Goal: Task Accomplishment & Management: Manage account settings

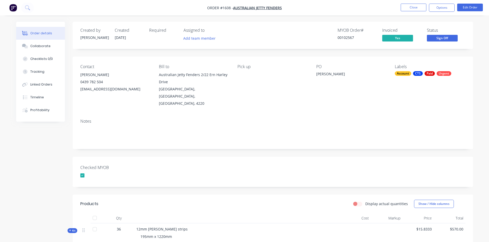
scroll to position [87, 0]
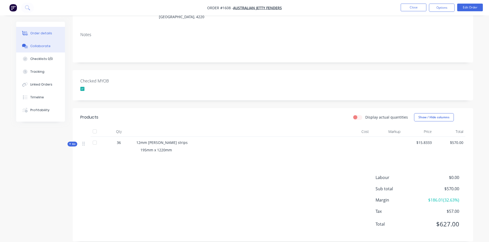
click at [46, 45] on div "Collaborate" at bounding box center [40, 46] width 20 height 5
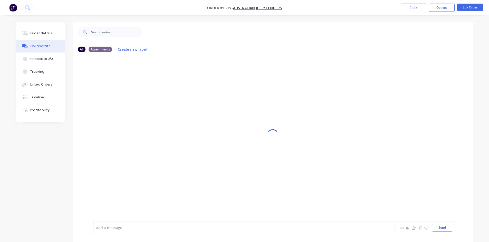
click at [111, 228] on div at bounding box center [229, 227] width 267 height 5
click at [426, 228] on button "☺" at bounding box center [426, 228] width 6 height 6
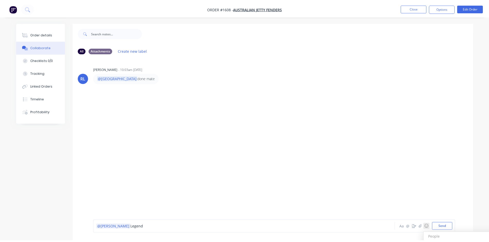
scroll to position [8, 0]
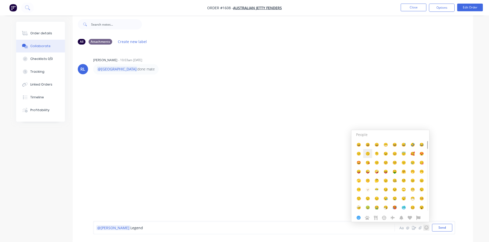
click at [366, 154] on span "🙃" at bounding box center [367, 153] width 4 height 5
click at [150, 228] on div "@Ryan Legend 🙃" at bounding box center [229, 227] width 267 height 5
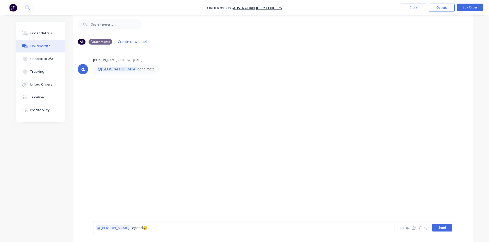
click at [434, 226] on button "Send" at bounding box center [442, 228] width 20 height 8
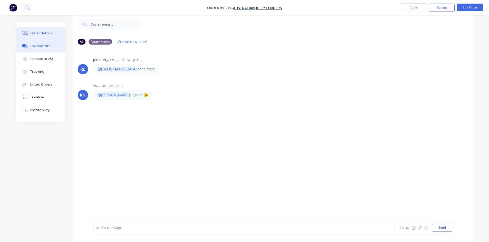
click at [38, 32] on div "Order details" at bounding box center [41, 33] width 22 height 5
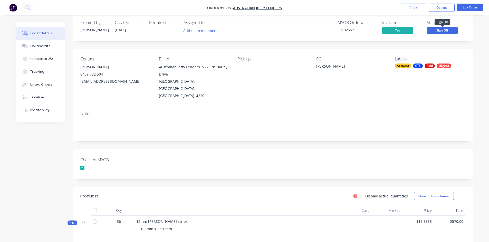
click at [449, 31] on span "Sign Off" at bounding box center [442, 30] width 31 height 6
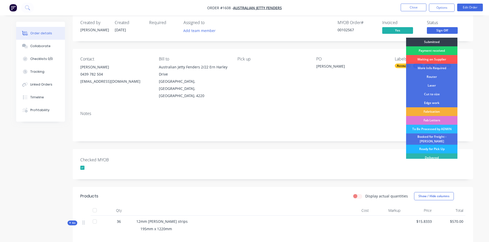
click at [431, 145] on div "Ready for Pick Up" at bounding box center [431, 149] width 51 height 9
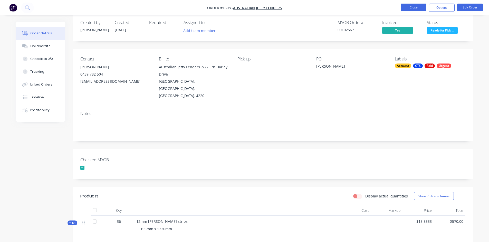
click at [414, 7] on button "Close" at bounding box center [413, 8] width 26 height 8
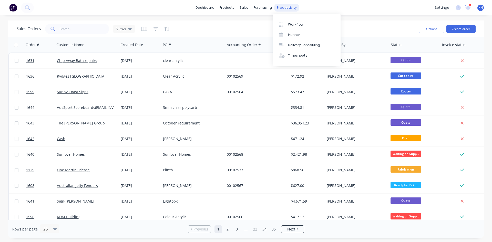
click at [284, 7] on div "productivity" at bounding box center [287, 8] width 25 height 8
click at [298, 26] on div "Workflow" at bounding box center [295, 24] width 15 height 5
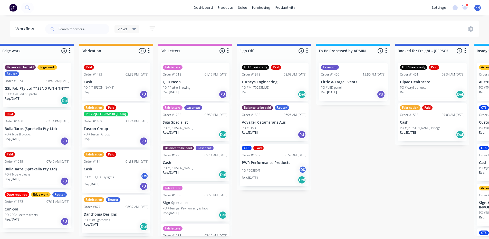
scroll to position [0, 605]
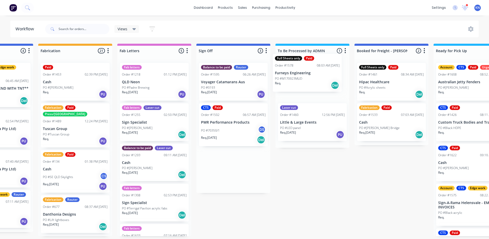
drag, startPoint x: 227, startPoint y: 82, endPoint x: 308, endPoint y: 72, distance: 81.4
click at [308, 72] on div "Submitted 1 Status colour #273444 hex #273444 Save Cancel Summaries Total order…" at bounding box center [4, 140] width 1227 height 192
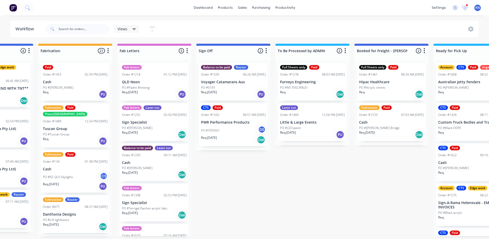
click at [302, 80] on p "Furneys Engineering" at bounding box center [312, 82] width 65 height 4
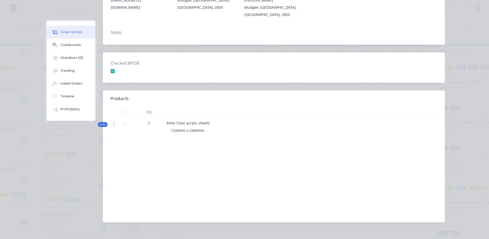
scroll to position [0, 0]
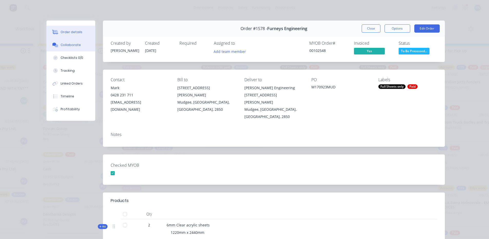
click at [71, 46] on div "Collaborate" at bounding box center [71, 45] width 20 height 5
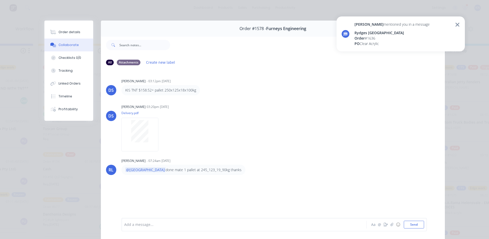
click at [141, 222] on div at bounding box center [236, 224] width 224 height 5
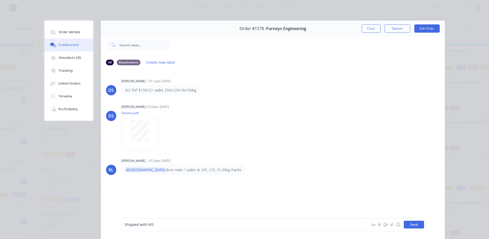
click at [413, 224] on button "Send" at bounding box center [413, 224] width 20 height 8
click at [370, 29] on button "Close" at bounding box center [370, 28] width 19 height 8
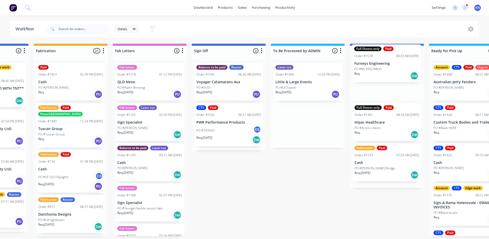
scroll to position [0, 613]
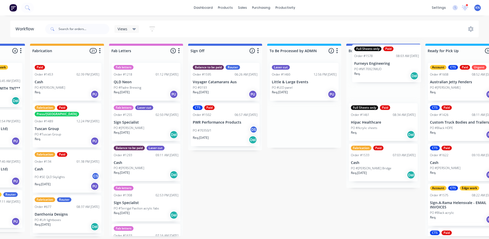
drag, startPoint x: 291, startPoint y: 79, endPoint x: 367, endPoint y: 61, distance: 78.7
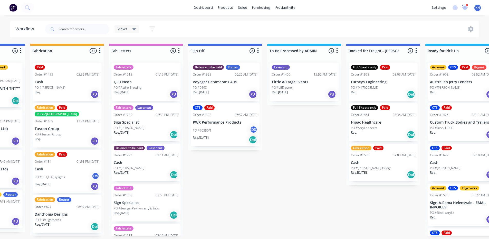
drag, startPoint x: 463, startPoint y: 8, endPoint x: 465, endPoint y: 11, distance: 3.1
click at [463, 8] on icon at bounding box center [464, 7] width 5 height 5
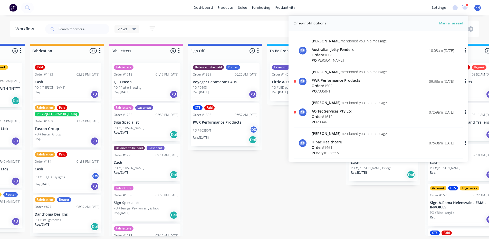
click at [329, 113] on div "AC-Tec Services Pty Ltd" at bounding box center [348, 110] width 75 height 5
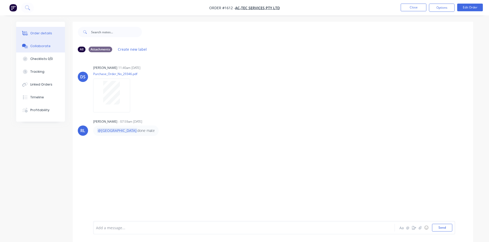
click at [37, 32] on div "Order details" at bounding box center [41, 33] width 22 height 5
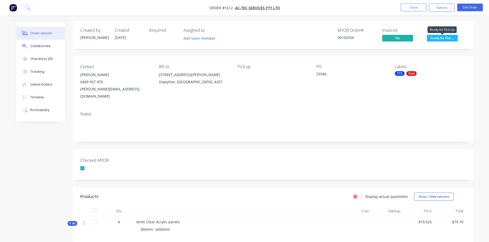
click at [448, 38] on span "Ready for Pick ..." at bounding box center [442, 38] width 31 height 6
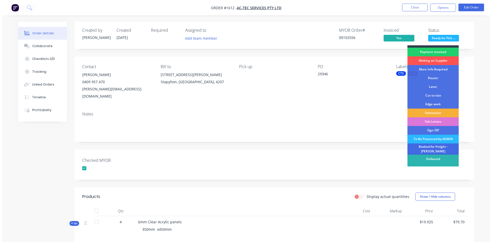
scroll to position [9, 0]
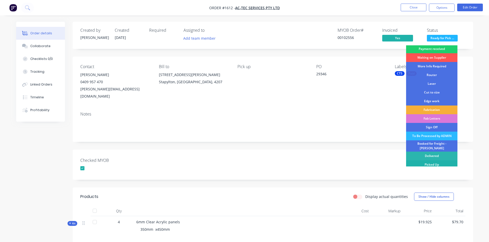
click at [430, 162] on div "Picked Up" at bounding box center [431, 165] width 51 height 9
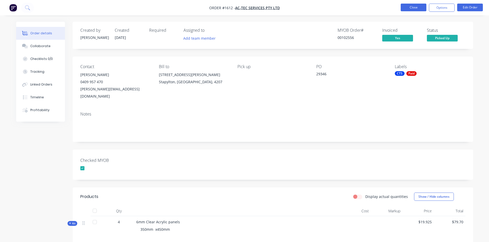
click at [412, 7] on button "Close" at bounding box center [413, 8] width 26 height 8
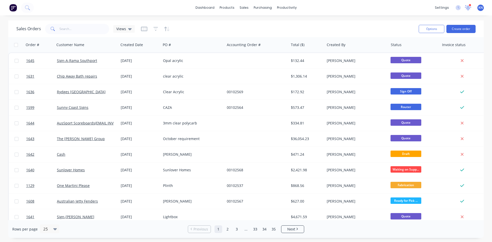
click at [468, 7] on icon at bounding box center [468, 7] width 5 height 4
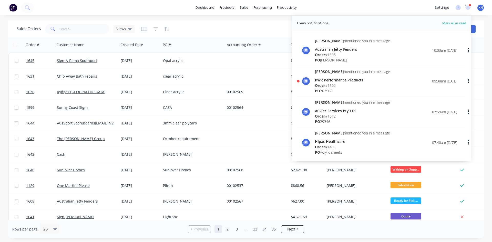
click at [339, 84] on div "Order # 1502" at bounding box center [352, 85] width 75 height 5
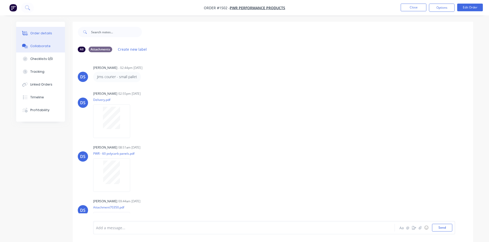
click at [44, 33] on div "Order details" at bounding box center [41, 33] width 22 height 5
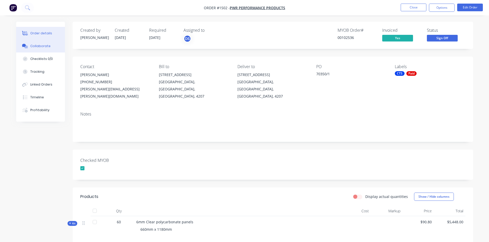
click at [47, 45] on div "Collaborate" at bounding box center [40, 46] width 20 height 5
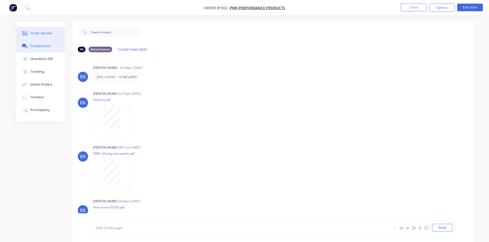
click at [43, 34] on div "Order details" at bounding box center [41, 33] width 22 height 5
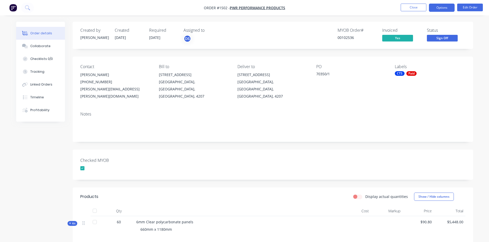
click at [446, 7] on button "Options" at bounding box center [442, 8] width 26 height 8
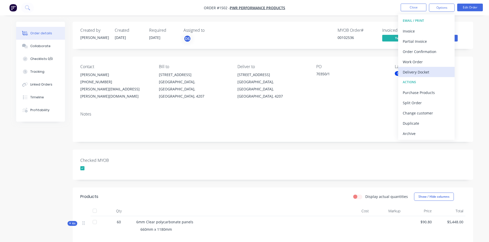
click at [422, 71] on div "Delivery Docket" at bounding box center [425, 71] width 47 height 7
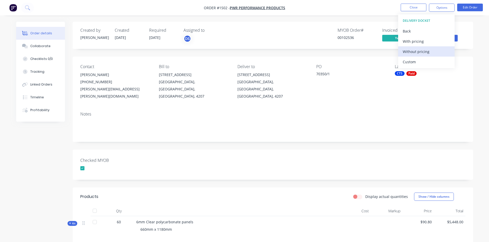
click at [427, 51] on div "Without pricing" at bounding box center [425, 51] width 47 height 7
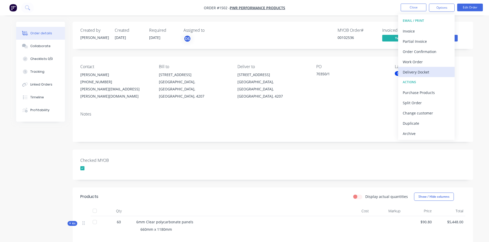
click at [423, 71] on div "Delivery Docket" at bounding box center [425, 71] width 47 height 7
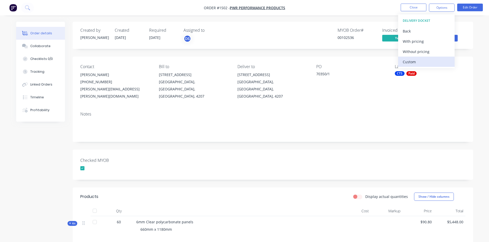
click at [417, 61] on div "Custom" at bounding box center [425, 61] width 47 height 7
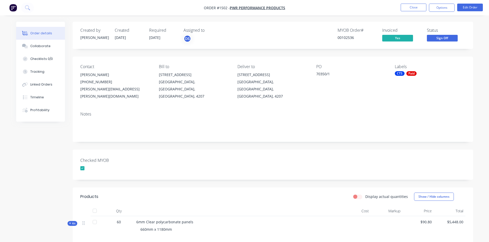
click at [302, 168] on div "Checked MYOB" at bounding box center [273, 165] width 400 height 30
click at [39, 46] on div "Collaborate" at bounding box center [40, 46] width 20 height 5
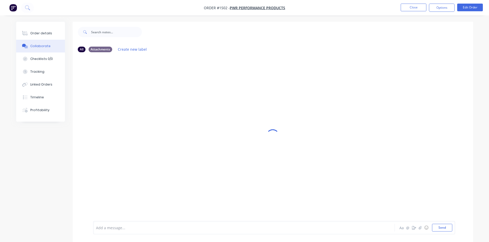
click at [115, 228] on div at bounding box center [229, 227] width 267 height 5
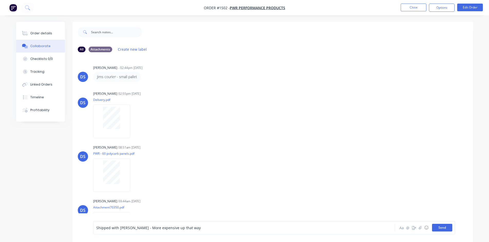
click at [444, 228] on button "Send" at bounding box center [442, 228] width 20 height 8
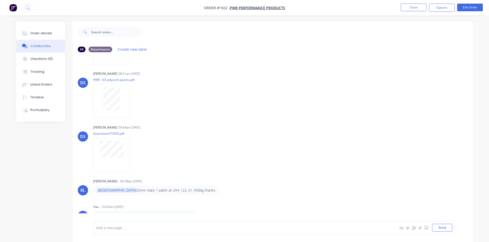
scroll to position [8, 0]
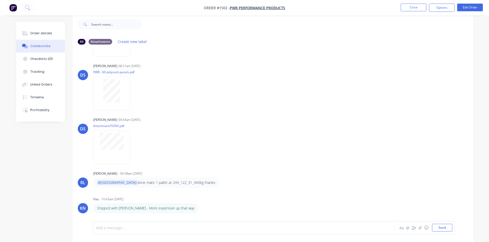
click at [131, 227] on div at bounding box center [229, 227] width 267 height 5
click at [440, 229] on button "Send" at bounding box center [442, 228] width 20 height 8
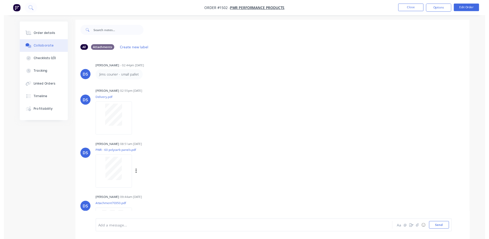
scroll to position [0, 0]
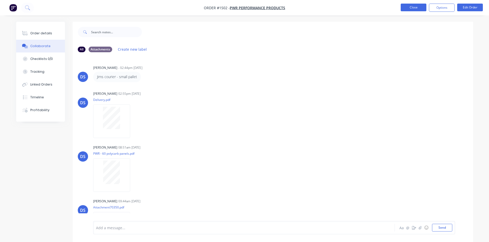
click at [411, 7] on button "Close" at bounding box center [413, 8] width 26 height 8
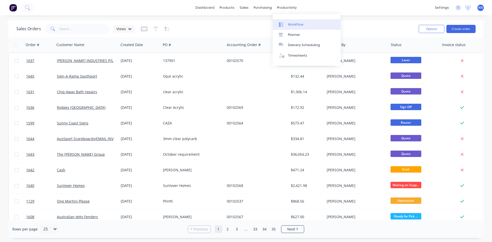
click at [298, 24] on div "Workflow" at bounding box center [295, 24] width 15 height 5
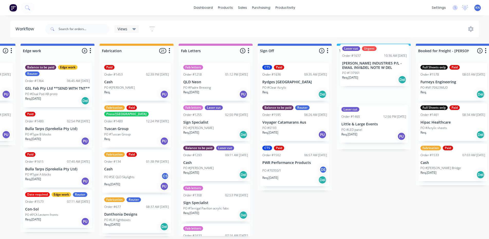
scroll to position [0, 546]
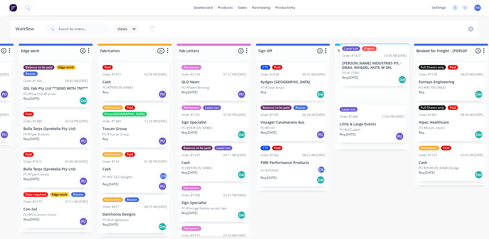
drag, startPoint x: 285, startPoint y: 124, endPoint x: 372, endPoint y: 64, distance: 105.7
click at [372, 64] on div "Submitted 1 Status colour #273444 hex #273444 Save Cancel Summaries Total order…" at bounding box center [64, 140] width 1227 height 192
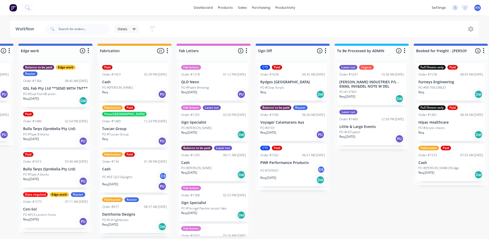
click at [366, 85] on p "[PERSON_NAME] INDUSTRIES P/L - EMAIL INV&DEL NOTE W DEL" at bounding box center [371, 84] width 65 height 9
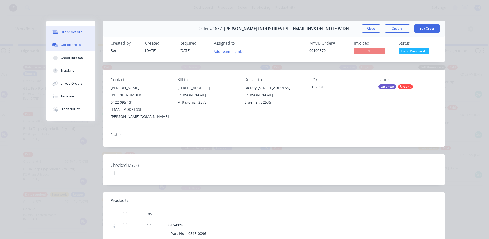
click at [69, 43] on div "Collaborate" at bounding box center [71, 45] width 20 height 5
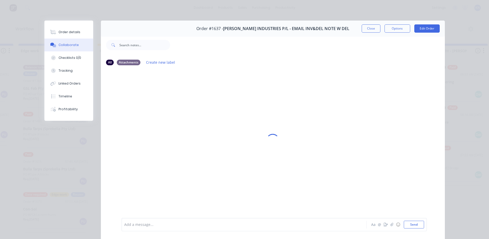
click at [160, 219] on div "Add a message... Aa @ ☺ Send" at bounding box center [273, 223] width 305 height 13
click at [160, 225] on div at bounding box center [236, 224] width 224 height 5
click at [412, 222] on button "Send" at bounding box center [413, 224] width 20 height 8
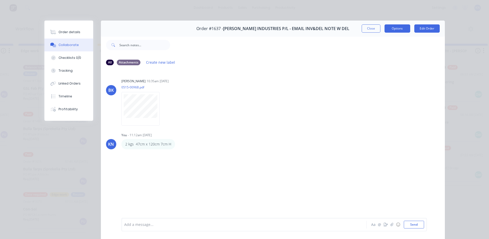
click at [391, 28] on button "Options" at bounding box center [397, 28] width 26 height 8
click at [368, 27] on button "Close" at bounding box center [370, 28] width 19 height 8
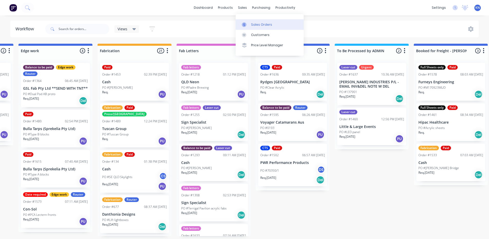
click at [253, 25] on div "Sales Orders" at bounding box center [261, 24] width 21 height 5
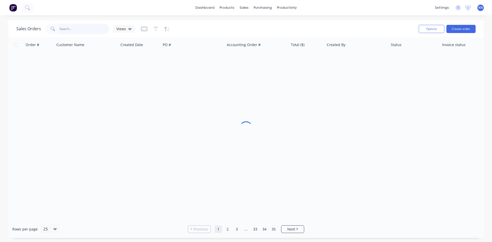
click at [63, 26] on input "text" at bounding box center [85, 29] width 50 height 10
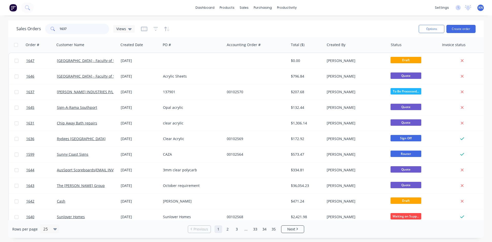
type input "1637"
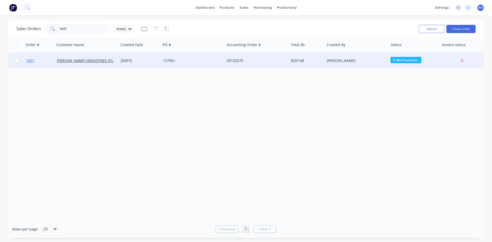
click at [31, 60] on span "1637" at bounding box center [30, 60] width 8 height 5
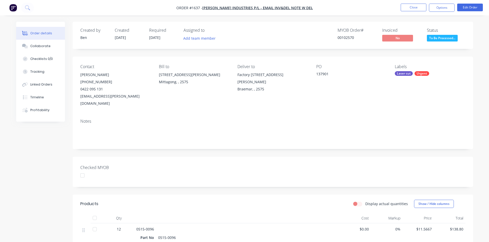
click at [81, 171] on div at bounding box center [82, 176] width 10 height 10
click at [438, 7] on button "Options" at bounding box center [442, 8] width 26 height 8
click at [305, 145] on div "Created by Ben Created 23/09/25 Required 23/09/25 Assigned to Add team member M…" at bounding box center [273, 185] width 400 height 327
click at [442, 8] on button "Options" at bounding box center [442, 8] width 26 height 8
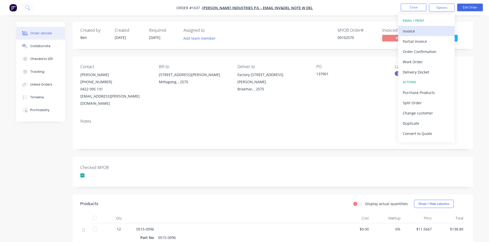
click at [416, 31] on div "Invoice" at bounding box center [425, 30] width 47 height 7
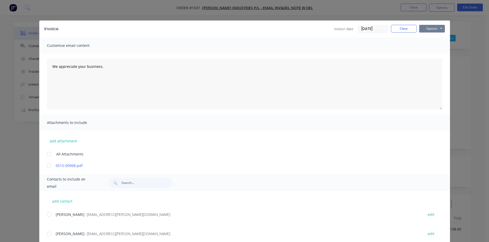
click at [427, 28] on button "Options" at bounding box center [432, 29] width 26 height 8
click at [426, 45] on button "Print" at bounding box center [435, 46] width 33 height 8
click at [403, 27] on button "Close" at bounding box center [404, 29] width 26 height 8
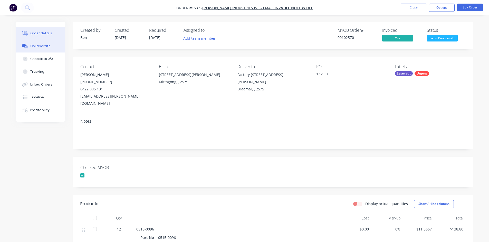
click at [41, 46] on div "Collaborate" at bounding box center [40, 46] width 20 height 5
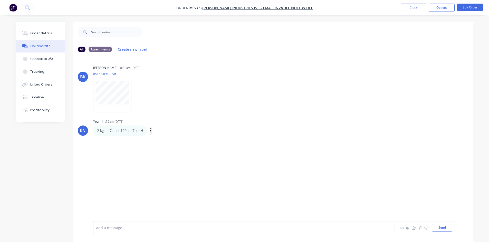
click at [150, 131] on icon "button" at bounding box center [150, 130] width 1 height 5
click at [159, 141] on button "Edit" at bounding box center [169, 140] width 32 height 8
click at [124, 131] on p "2 kgs 47cm x 120cm 7cm H" at bounding box center [120, 130] width 46 height 5
click at [127, 131] on p "2 kgs 47cm x 120cm 7cm H" at bounding box center [120, 130] width 46 height 5
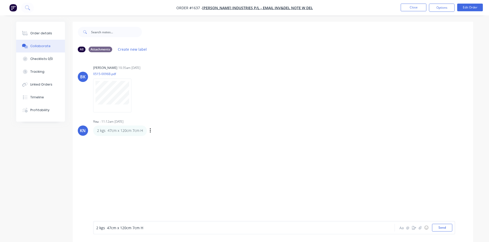
click at [125, 131] on p "2 kgs 47cm x 120cm 7cm H" at bounding box center [120, 130] width 46 height 5
click at [125, 132] on p "2 kgs 47cm x 120cm 7cm H" at bounding box center [120, 130] width 46 height 5
click at [0, 0] on button "button" at bounding box center [0, 0] width 0 height 0
click at [0, 0] on button "Edit" at bounding box center [0, 0] width 0 height 0
click at [126, 228] on span "2 kgs 47cm x 120cm 7cm H" at bounding box center [119, 228] width 47 height 5
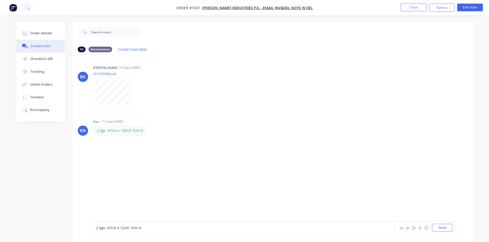
click at [132, 228] on span "2 kgs 47cm x 12cm 7cm H" at bounding box center [118, 228] width 45 height 5
click at [108, 228] on span "2 kgs 47cm x 12cm 6cm H" at bounding box center [118, 228] width 45 height 5
click at [146, 227] on div "2 kgs 45cm x 12cm 6cm H" at bounding box center [229, 227] width 267 height 5
click at [444, 228] on button "Send" at bounding box center [442, 228] width 20 height 8
click at [121, 225] on div at bounding box center [229, 227] width 267 height 5
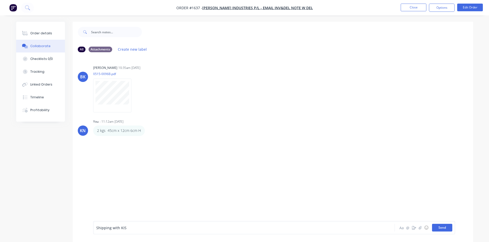
click at [443, 227] on button "Send" at bounding box center [442, 228] width 20 height 8
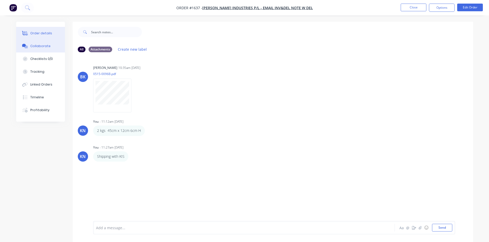
click at [41, 31] on div "Order details" at bounding box center [41, 33] width 22 height 5
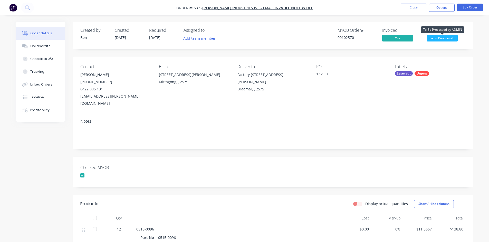
click at [442, 38] on span "To Be Processed..." at bounding box center [442, 38] width 31 height 6
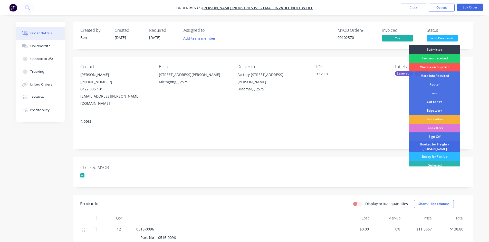
click at [429, 145] on div "Booked for Freight - [PERSON_NAME]" at bounding box center [434, 146] width 51 height 11
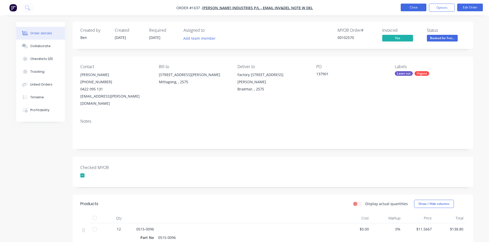
click at [411, 8] on button "Close" at bounding box center [413, 8] width 26 height 8
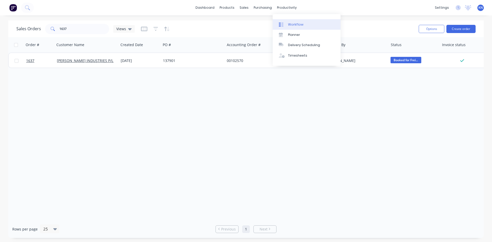
click at [296, 25] on div "Workflow" at bounding box center [295, 24] width 15 height 5
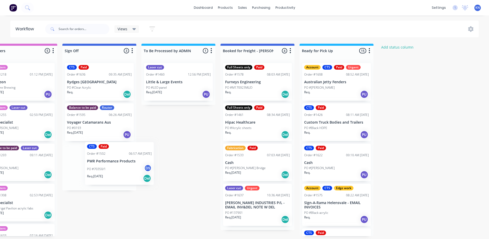
scroll to position [0, 736]
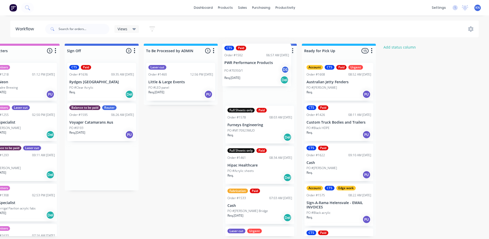
drag, startPoint x: 82, startPoint y: 165, endPoint x: 243, endPoint y: 64, distance: 189.7
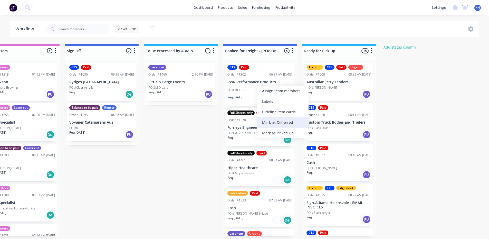
click at [284, 122] on div "Mark as Delivered" at bounding box center [283, 122] width 52 height 11
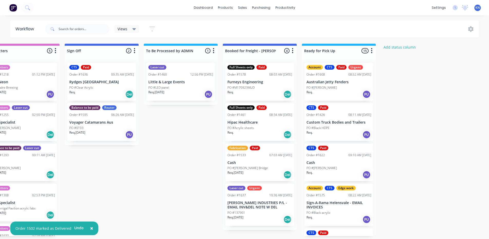
click at [88, 83] on p "Rydges [GEOGRAPHIC_DATA]" at bounding box center [101, 82] width 65 height 4
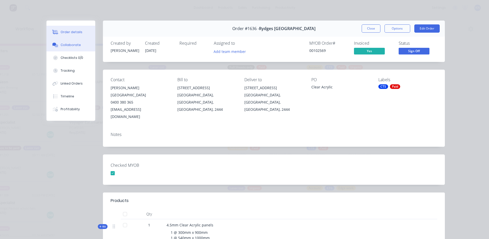
click at [71, 45] on div "Collaborate" at bounding box center [71, 45] width 20 height 5
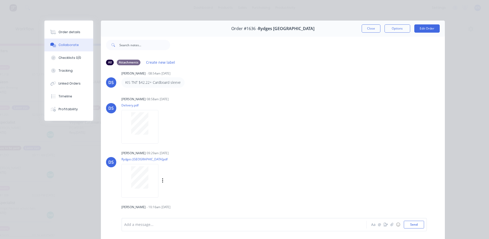
scroll to position [27, 0]
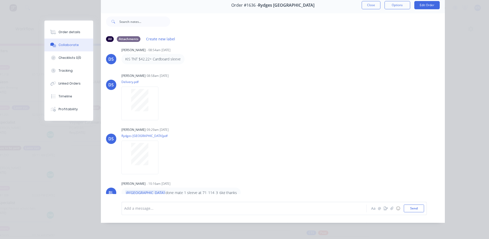
click at [153, 206] on div at bounding box center [236, 207] width 224 height 5
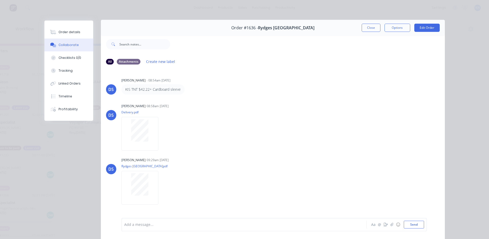
scroll to position [0, 0]
click at [72, 32] on div "Order details" at bounding box center [69, 32] width 22 height 5
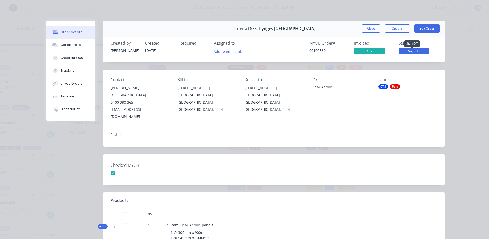
click at [417, 50] on span "Sign Off" at bounding box center [413, 51] width 31 height 6
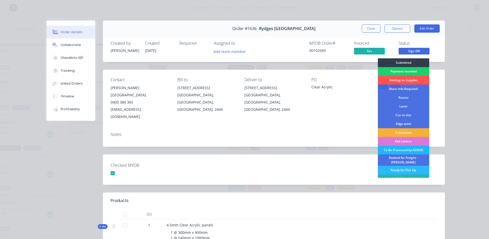
click at [412, 150] on div "To Be Processed by ADMIN" at bounding box center [403, 149] width 51 height 9
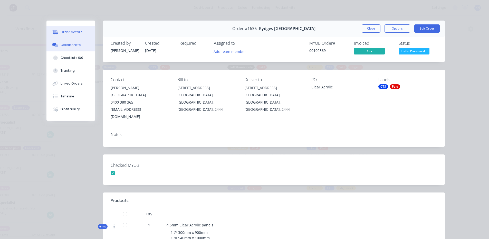
click at [71, 44] on div "Collaborate" at bounding box center [71, 45] width 20 height 5
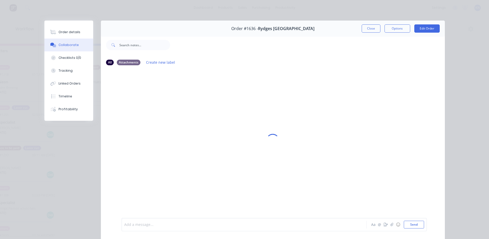
click at [139, 226] on div at bounding box center [236, 224] width 224 height 5
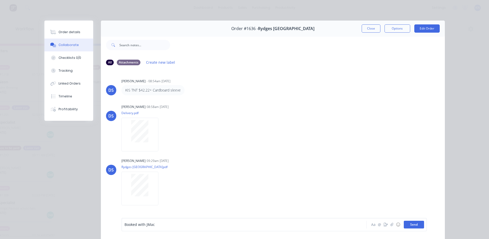
click at [415, 224] on button "Send" at bounding box center [413, 224] width 20 height 8
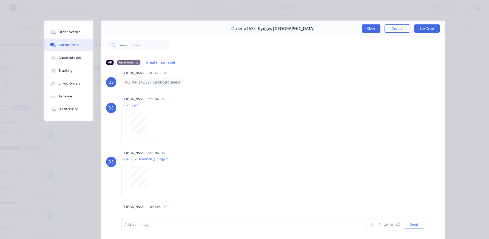
click at [369, 27] on button "Close" at bounding box center [370, 28] width 19 height 8
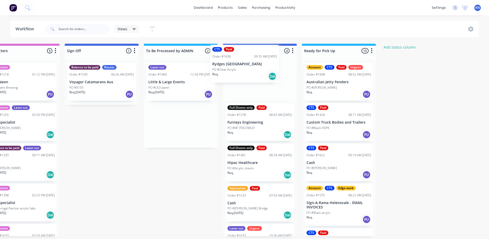
drag, startPoint x: 167, startPoint y: 84, endPoint x: 241, endPoint y: 63, distance: 77.2
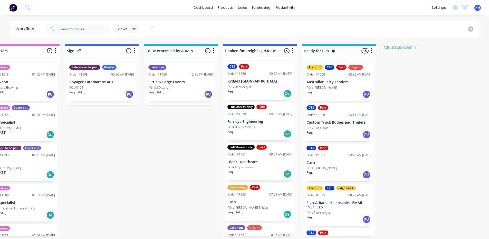
scroll to position [0, 0]
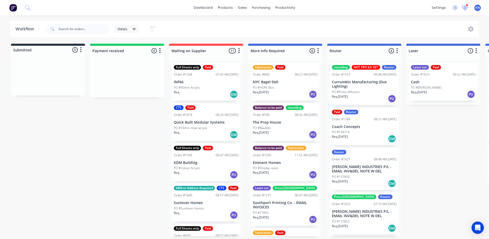
click at [464, 8] on icon at bounding box center [464, 7] width 5 height 4
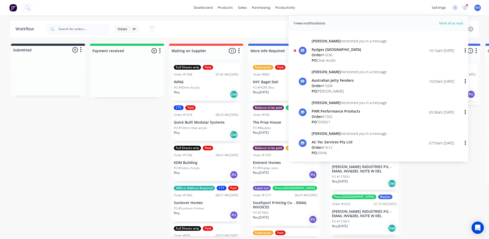
click at [328, 53] on div "Order # 1636" at bounding box center [348, 54] width 75 height 5
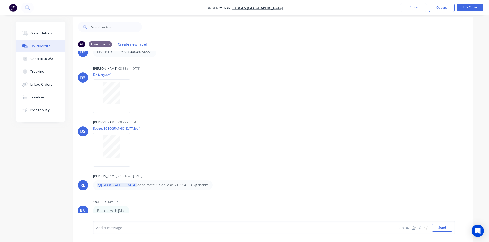
scroll to position [8, 0]
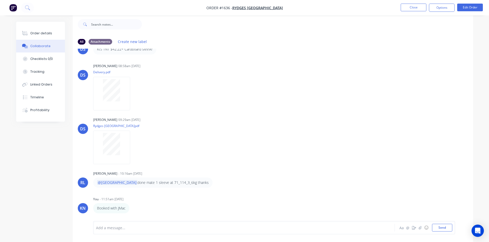
drag, startPoint x: 46, startPoint y: 33, endPoint x: 69, endPoint y: 27, distance: 23.8
click at [46, 33] on div "Order details" at bounding box center [41, 33] width 22 height 5
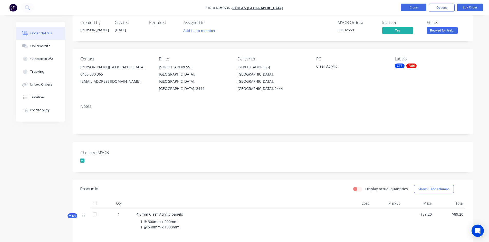
click at [418, 6] on button "Close" at bounding box center [413, 8] width 26 height 8
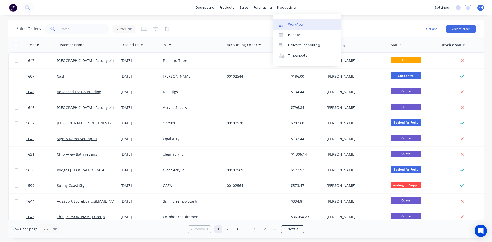
click at [295, 24] on div "Workflow" at bounding box center [295, 24] width 15 height 5
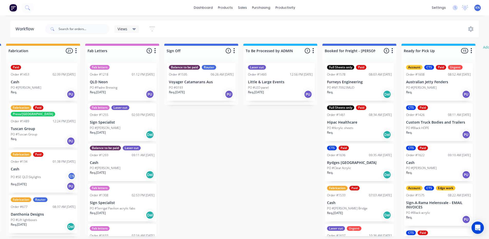
scroll to position [0, 672]
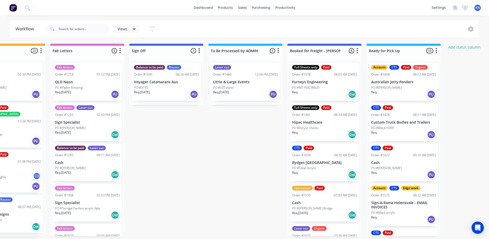
click at [145, 87] on p "PO #0193" at bounding box center [141, 87] width 14 height 5
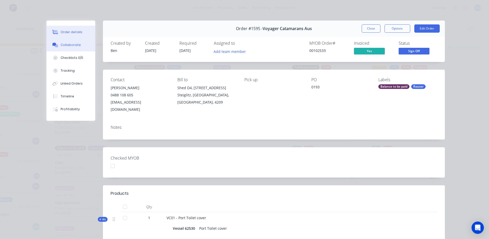
click at [61, 45] on div "Collaborate" at bounding box center [71, 45] width 20 height 5
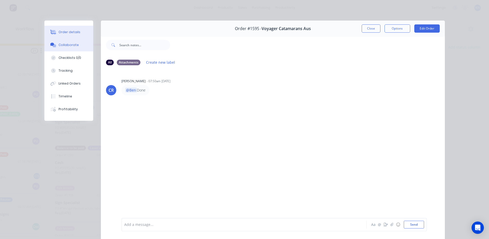
click at [63, 31] on div "Order details" at bounding box center [69, 32] width 22 height 5
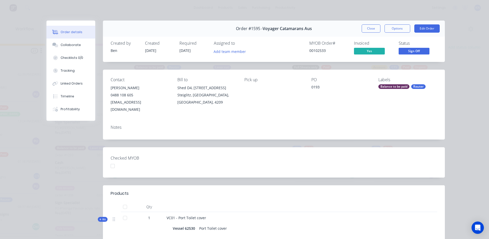
click at [111, 165] on div at bounding box center [112, 166] width 10 height 10
click at [416, 50] on span "Sign Off" at bounding box center [413, 51] width 31 height 6
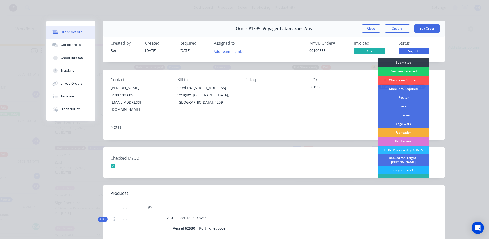
click at [398, 167] on div "Ready for Pick Up" at bounding box center [403, 169] width 51 height 9
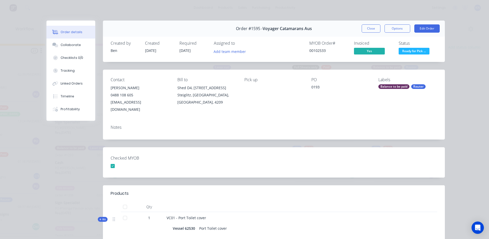
click at [269, 160] on div "Checked MYOB" at bounding box center [274, 162] width 342 height 30
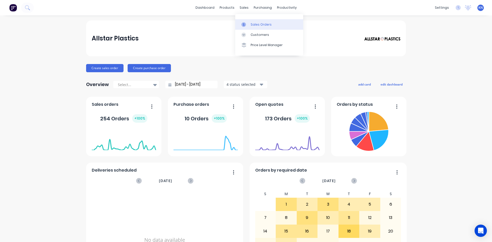
drag, startPoint x: 261, startPoint y: 24, endPoint x: 258, endPoint y: 24, distance: 3.1
click at [261, 24] on div "Sales Orders" at bounding box center [261, 24] width 21 height 5
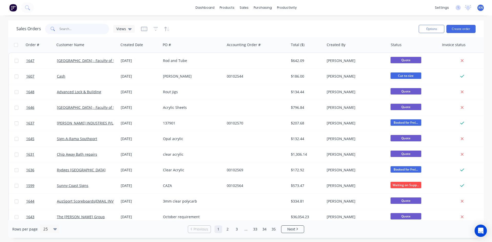
click at [61, 27] on input "text" at bounding box center [85, 29] width 50 height 10
type input "small"
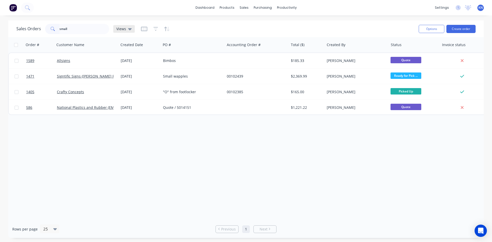
click at [127, 29] on div "Views" at bounding box center [123, 29] width 15 height 5
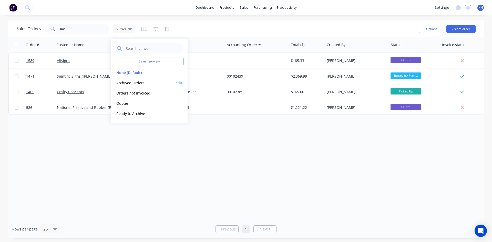
click at [124, 83] on button "Archived Orders" at bounding box center [144, 83] width 58 height 6
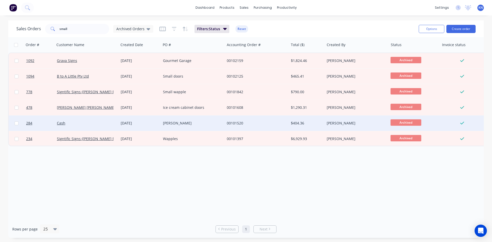
click at [199, 124] on div "[PERSON_NAME]" at bounding box center [191, 123] width 57 height 5
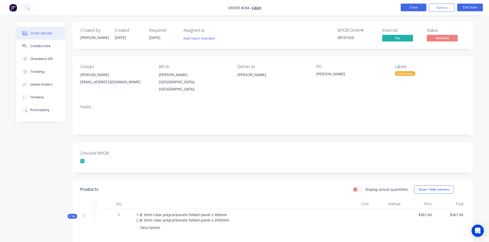
click at [418, 8] on button "Close" at bounding box center [413, 8] width 26 height 8
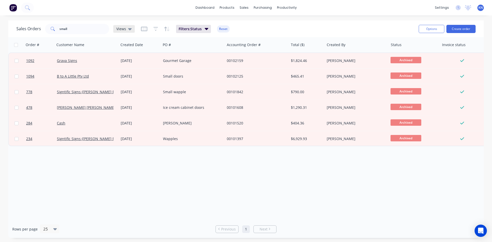
click at [130, 29] on icon at bounding box center [130, 29] width 4 height 6
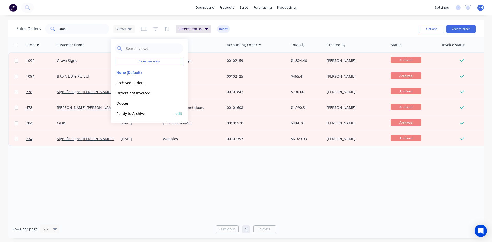
click at [132, 111] on button "Ready to Archive" at bounding box center [144, 114] width 58 height 6
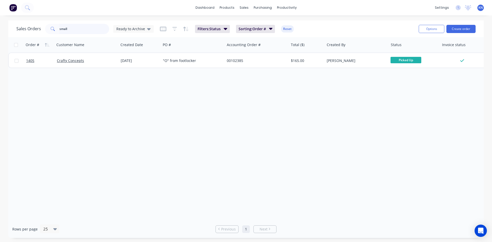
click at [90, 30] on input "small" at bounding box center [85, 29] width 50 height 10
drag, startPoint x: 87, startPoint y: 29, endPoint x: 20, endPoint y: 27, distance: 67.0
click at [20, 27] on div "Sales Orders small Ready to Archive" at bounding box center [84, 29] width 137 height 10
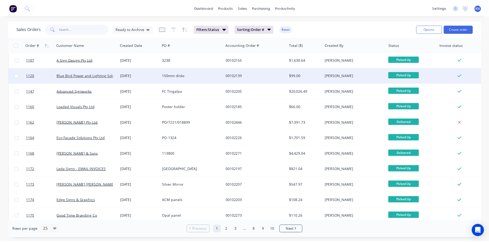
scroll to position [226, 0]
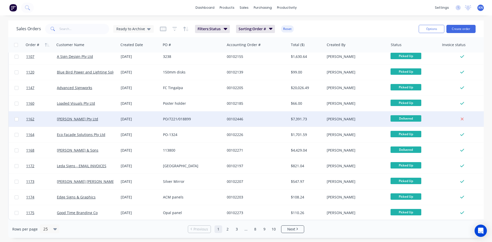
click at [255, 117] on div "00102446" at bounding box center [255, 119] width 57 height 5
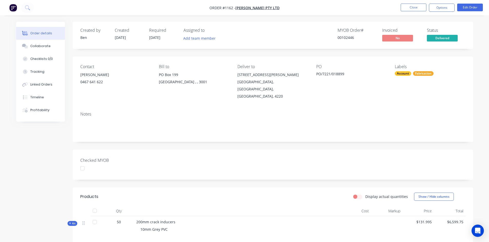
click at [82, 163] on div at bounding box center [82, 168] width 10 height 10
click at [33, 96] on div "Timeline" at bounding box center [37, 97] width 14 height 5
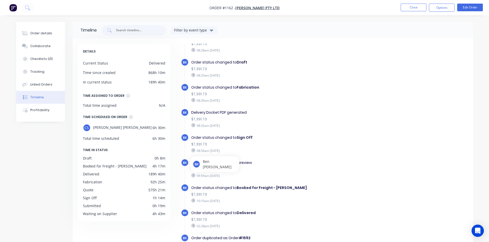
scroll to position [39, 0]
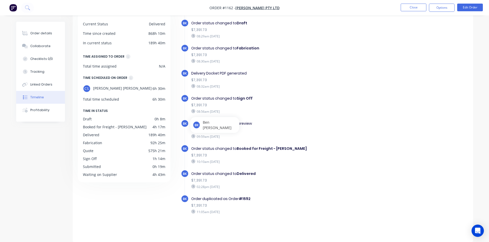
click at [296, 121] on div "Invoice PDF generated as preview" at bounding box center [279, 123] width 177 height 5
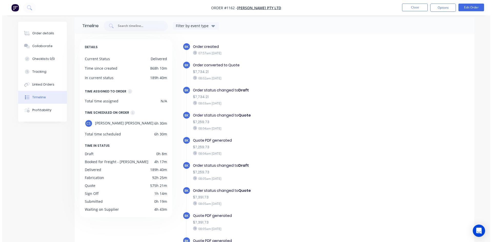
scroll to position [0, 0]
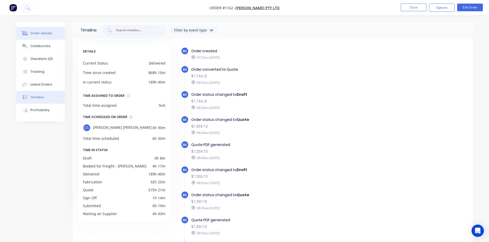
click at [34, 33] on div "Order details" at bounding box center [41, 33] width 22 height 5
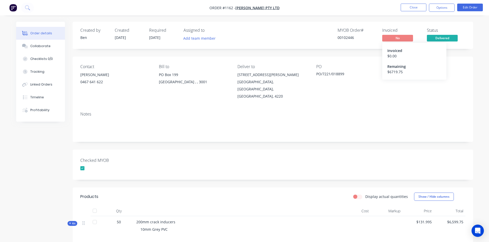
click at [396, 37] on span "No" at bounding box center [397, 38] width 31 height 6
click at [396, 36] on span "No" at bounding box center [397, 38] width 31 height 6
click at [415, 6] on button "Close" at bounding box center [413, 8] width 26 height 8
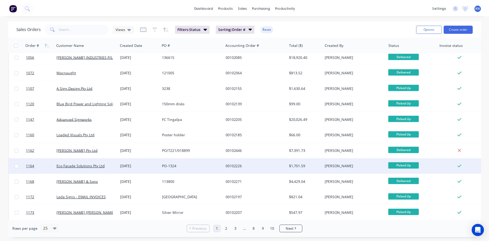
scroll to position [226, 0]
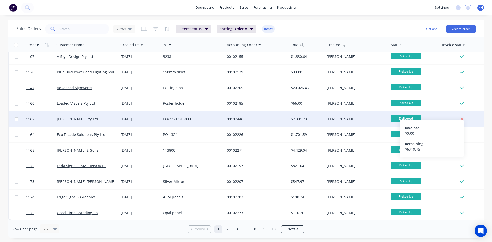
click at [462, 118] on icon at bounding box center [462, 119] width 3 height 3
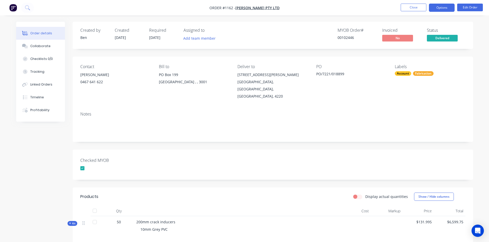
click at [442, 7] on button "Options" at bounding box center [442, 8] width 26 height 8
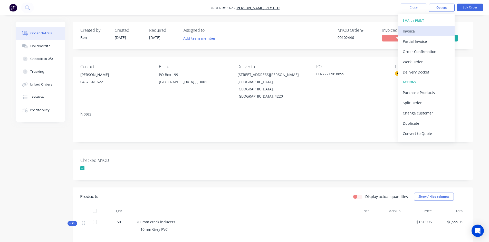
click at [407, 32] on div "Invoice" at bounding box center [425, 30] width 47 height 7
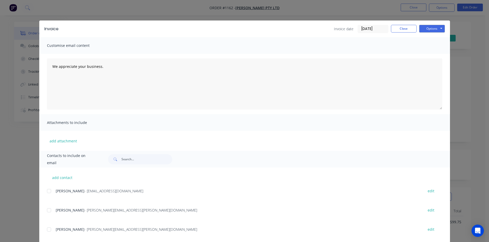
click at [370, 27] on input "[DATE]" at bounding box center [373, 29] width 30 height 8
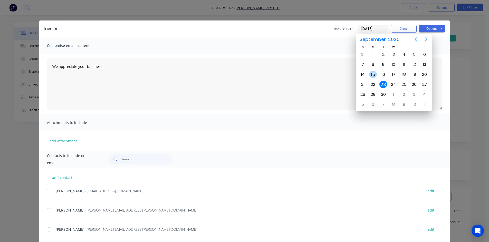
click at [373, 73] on div "15" at bounding box center [373, 75] width 8 height 8
type input "[DATE]"
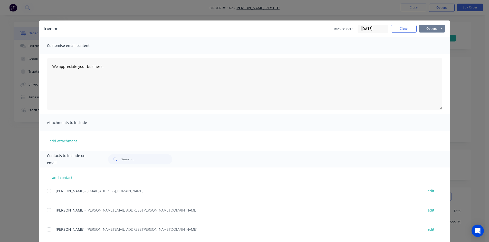
click at [429, 27] on button "Options" at bounding box center [432, 29] width 26 height 8
click at [431, 48] on button "Print" at bounding box center [435, 46] width 33 height 8
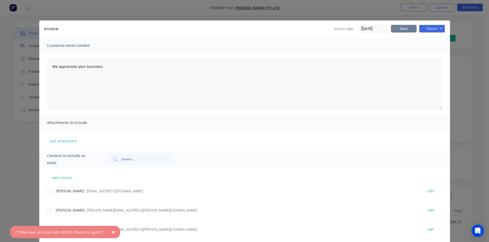
click at [408, 27] on button "Close" at bounding box center [404, 29] width 26 height 8
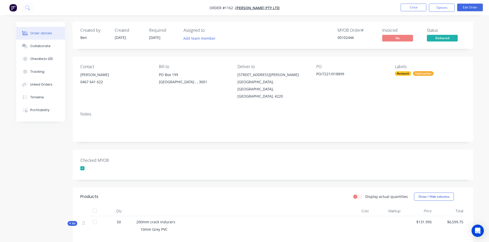
click at [200, 153] on div "Checked MYOB" at bounding box center [273, 165] width 400 height 30
click at [93, 165] on div at bounding box center [112, 169] width 64 height 8
click at [445, 6] on button "Options" at bounding box center [442, 8] width 26 height 8
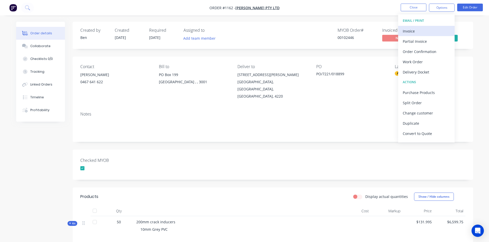
click at [426, 30] on div "Invoice" at bounding box center [425, 30] width 47 height 7
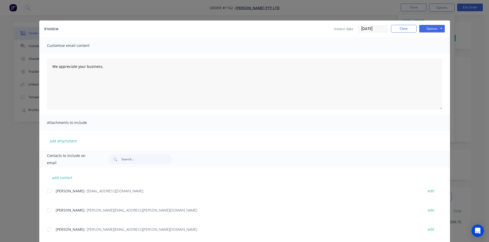
click at [375, 28] on input "[DATE]" at bounding box center [373, 29] width 30 height 8
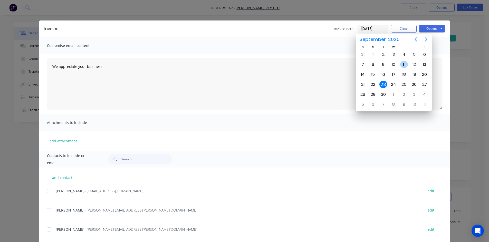
click at [402, 63] on div "11" at bounding box center [404, 65] width 8 height 8
type input "[DATE]"
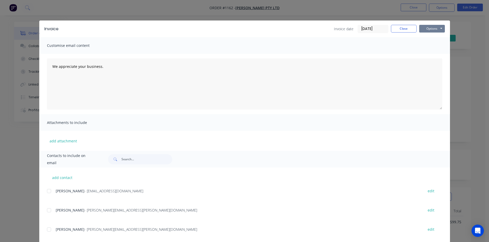
click at [428, 26] on button "Options" at bounding box center [432, 29] width 26 height 8
click at [423, 47] on button "Print" at bounding box center [435, 46] width 33 height 8
click at [401, 31] on button "Close" at bounding box center [404, 29] width 26 height 8
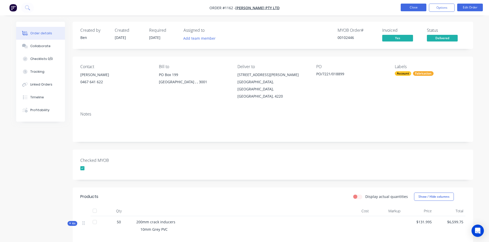
click at [411, 7] on button "Close" at bounding box center [413, 8] width 26 height 8
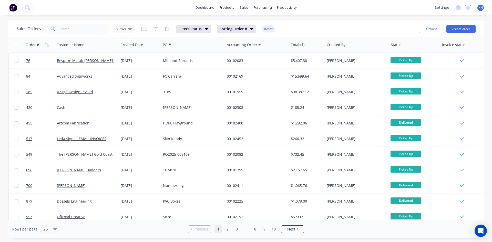
click at [16, 45] on input "checkbox" at bounding box center [16, 45] width 4 height 4
checkbox input "true"
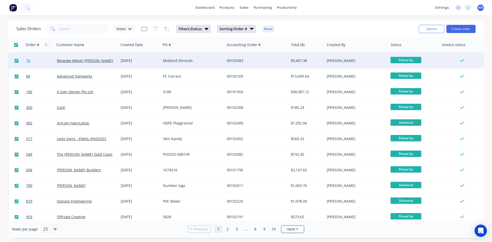
checkbox input "true"
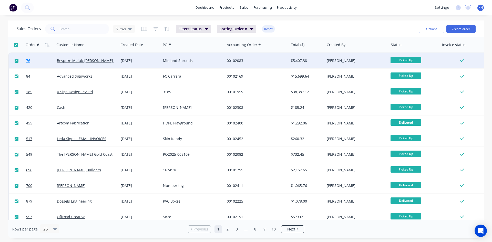
checkbox input "true"
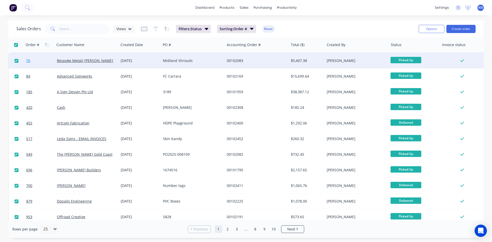
checkbox input "true"
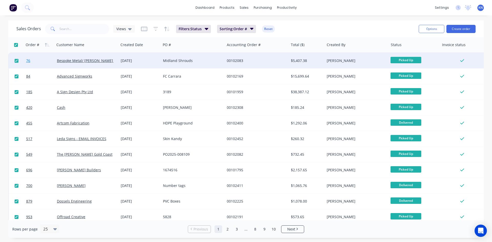
checkbox input "true"
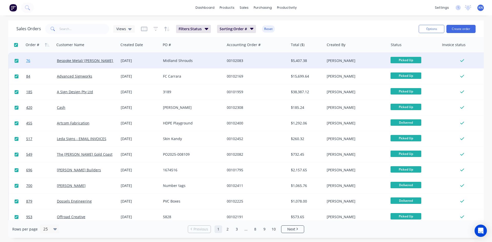
checkbox input "true"
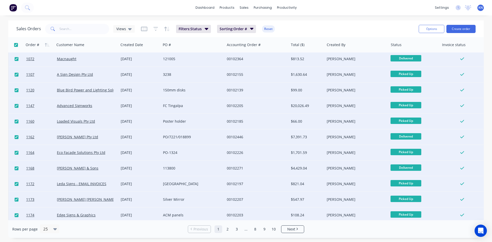
scroll to position [226, 0]
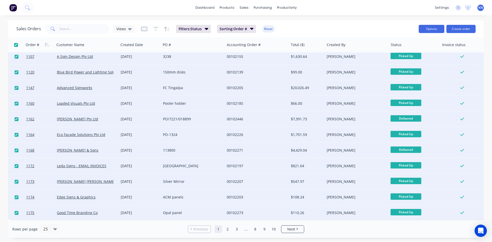
click at [436, 29] on button "Options" at bounding box center [432, 29] width 26 height 8
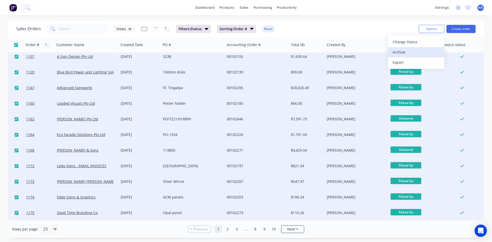
click at [411, 51] on div "Archive" at bounding box center [416, 51] width 47 height 7
checkbox input "false"
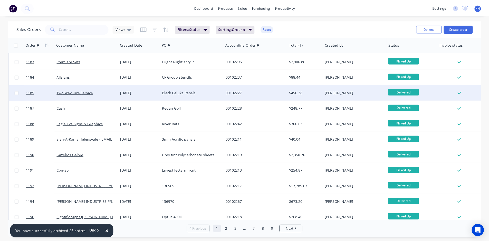
scroll to position [0, 0]
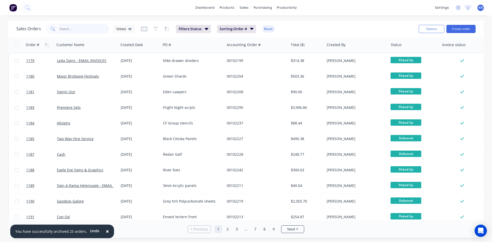
click at [76, 29] on input "text" at bounding box center [85, 29] width 50 height 10
type input "1146"
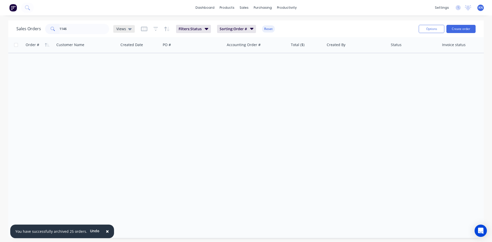
click at [128, 28] on icon at bounding box center [130, 29] width 4 height 2
click at [127, 82] on button "Archived Orders" at bounding box center [144, 83] width 58 height 6
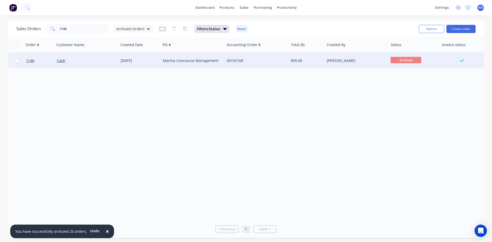
click at [91, 60] on div "Cash" at bounding box center [85, 60] width 57 height 5
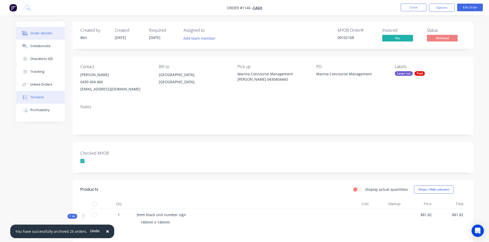
click at [41, 97] on div "Timeline" at bounding box center [37, 97] width 14 height 5
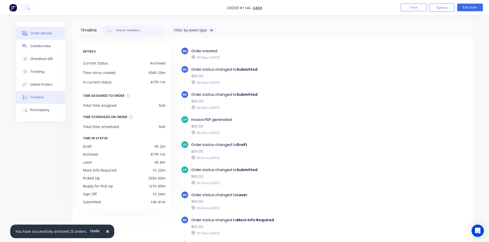
drag, startPoint x: 42, startPoint y: 32, endPoint x: 61, endPoint y: 32, distance: 19.5
click at [42, 32] on div "Order details" at bounding box center [41, 33] width 22 height 5
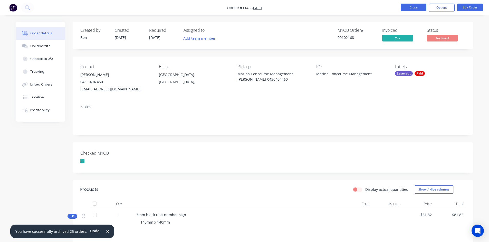
click at [417, 7] on button "Close" at bounding box center [413, 8] width 26 height 8
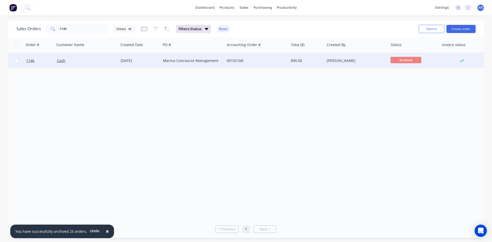
click at [92, 61] on div "Cash" at bounding box center [85, 60] width 57 height 5
